Goal: Task Accomplishment & Management: Manage account settings

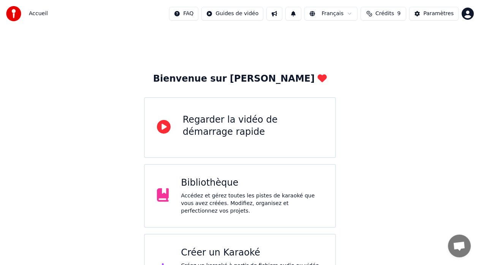
click at [388, 14] on span "Crédits" at bounding box center [385, 14] width 19 height 8
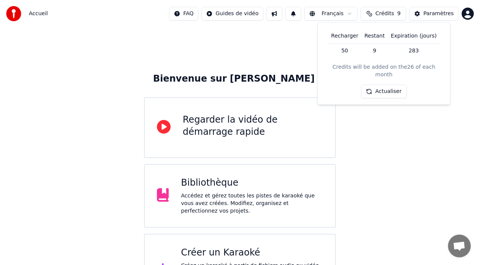
click at [376, 36] on th "Restant" at bounding box center [374, 36] width 26 height 15
click at [345, 35] on th "Recharger" at bounding box center [344, 36] width 33 height 15
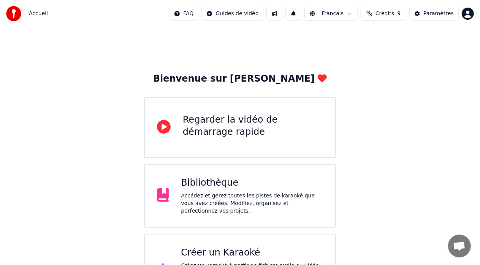
click at [382, 16] on span "Crédits" at bounding box center [385, 14] width 19 height 8
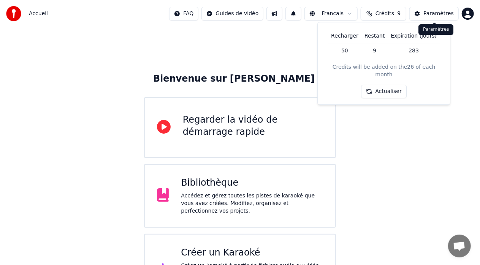
click at [437, 9] on button "Paramètres" at bounding box center [433, 14] width 49 height 14
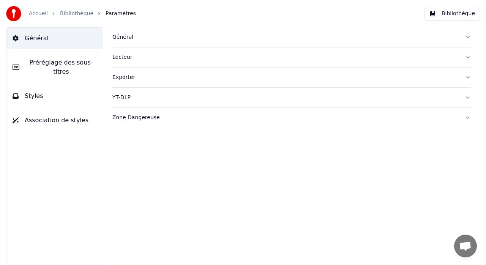
click at [44, 11] on link "Accueil" at bounding box center [38, 14] width 19 height 8
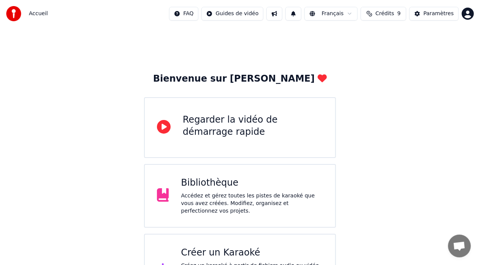
click at [467, 10] on html "Accueil FAQ Guides de vidéo Français Crédits 9 Paramètres Bienvenue sur Youka R…" at bounding box center [240, 153] width 480 height 306
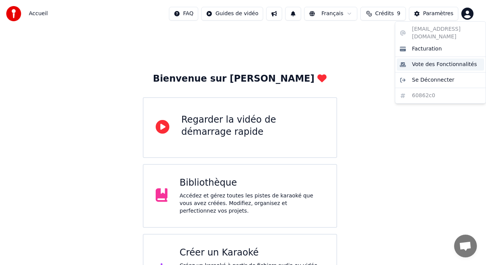
click at [424, 61] on span "Vote des Fonctionnalités" at bounding box center [444, 65] width 65 height 8
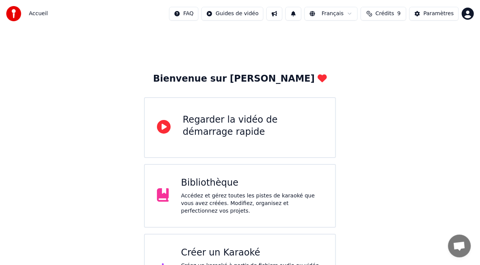
click at [388, 13] on span "Crédits" at bounding box center [385, 14] width 19 height 8
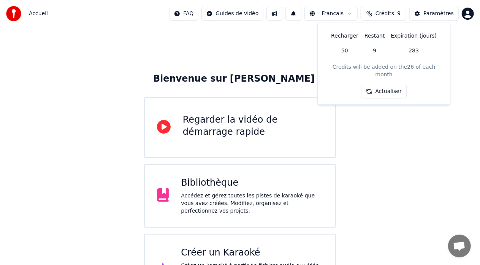
click at [425, 127] on div "Bienvenue sur Youka Regarder la vidéo de démarrage rapide Bibliothèque Accédez …" at bounding box center [240, 166] width 480 height 278
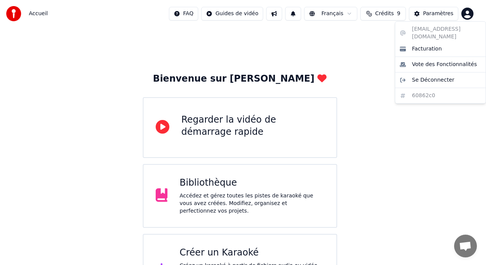
click at [469, 10] on html "Accueil FAQ Guides de vidéo Français Crédits 9 Paramètres Bienvenue sur Youka R…" at bounding box center [243, 153] width 486 height 306
click at [433, 45] on span "Facturation" at bounding box center [427, 49] width 30 height 8
